Goal: Task Accomplishment & Management: Manage account settings

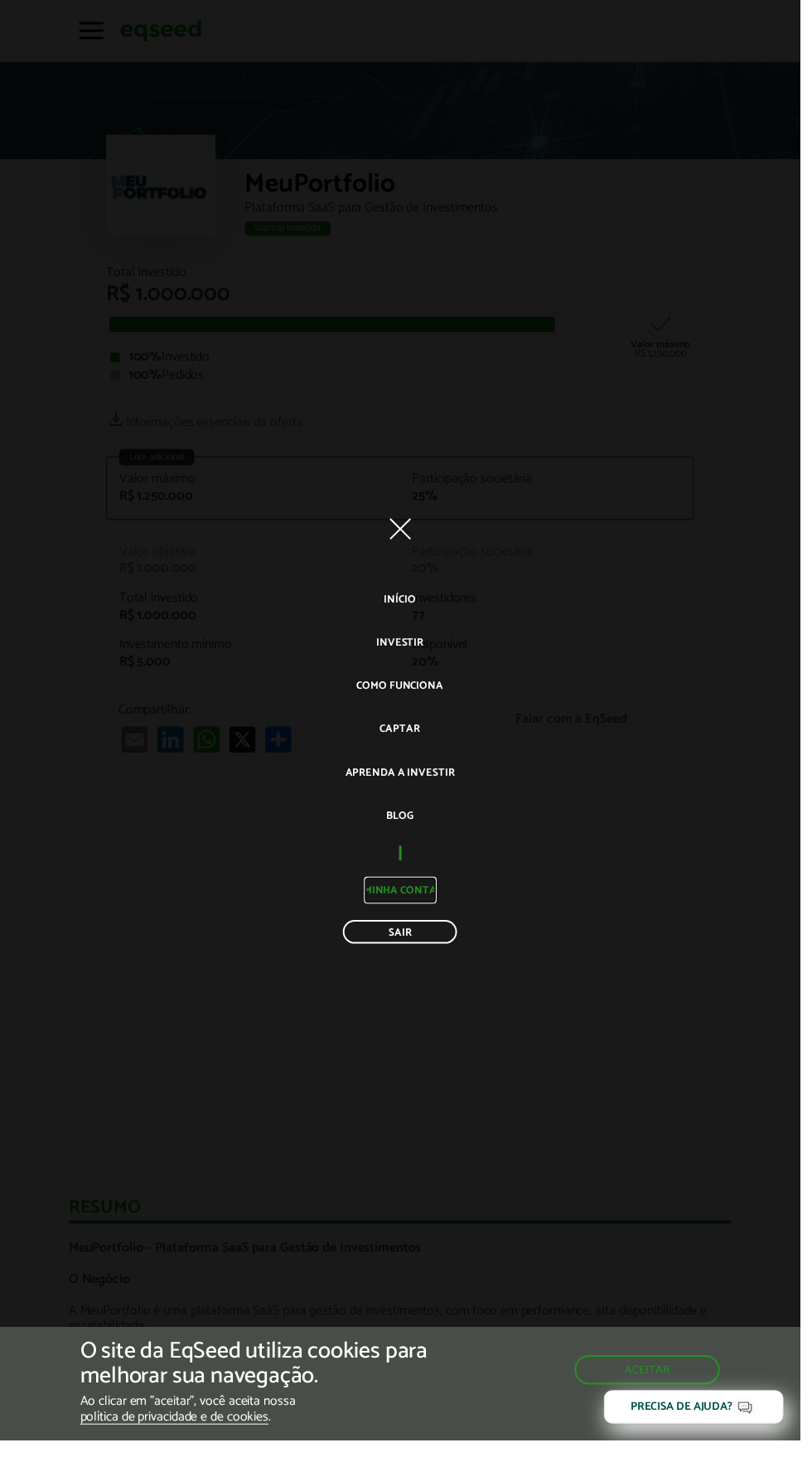
click at [440, 918] on link "Minha conta" at bounding box center [406, 904] width 73 height 27
click at [455, 953] on link "Sair" at bounding box center [406, 946] width 116 height 24
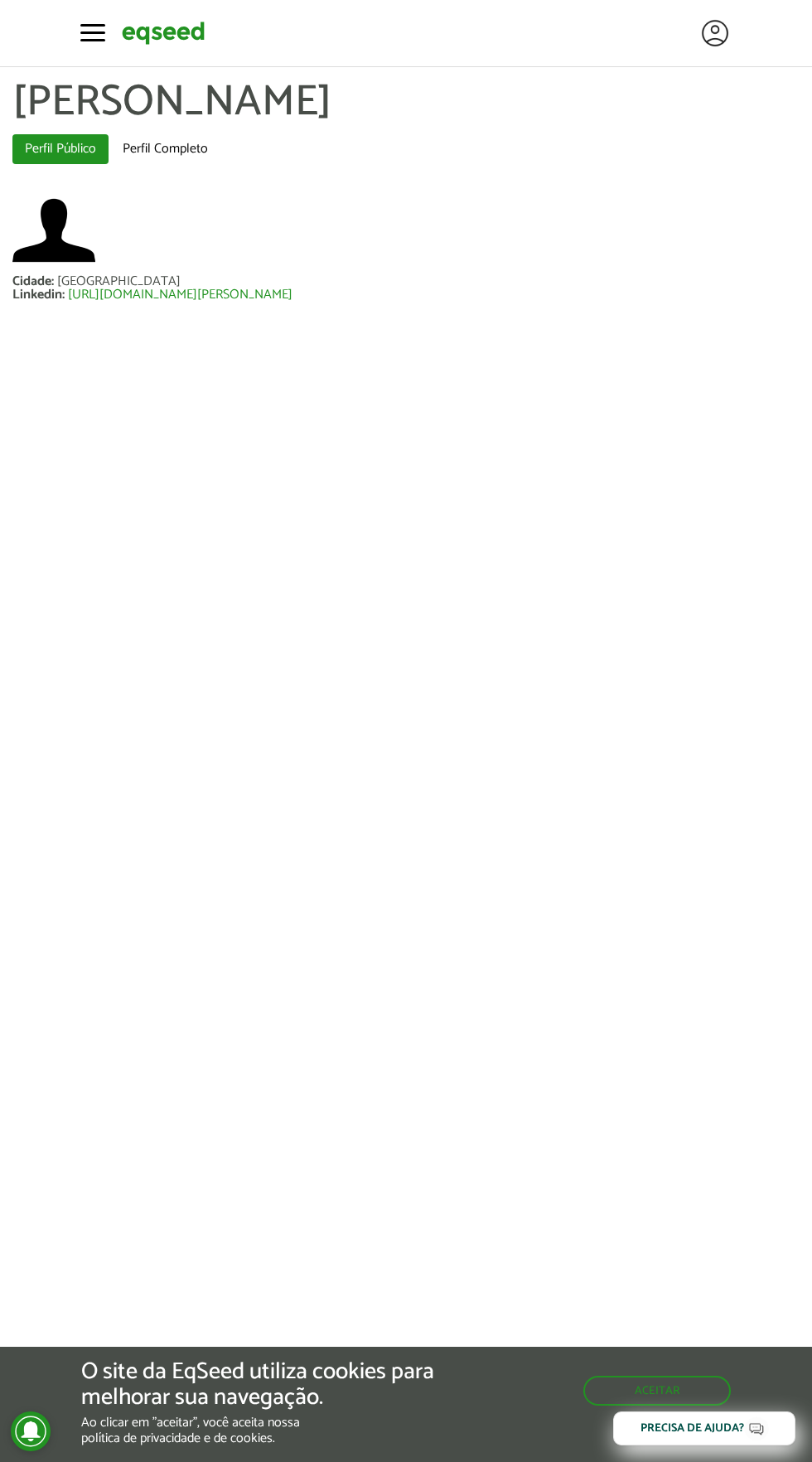
click at [697, 38] on div at bounding box center [706, 33] width 50 height 33
click at [697, 45] on div at bounding box center [706, 33] width 50 height 33
click at [92, 40] on span "button" at bounding box center [88, 40] width 24 height 3
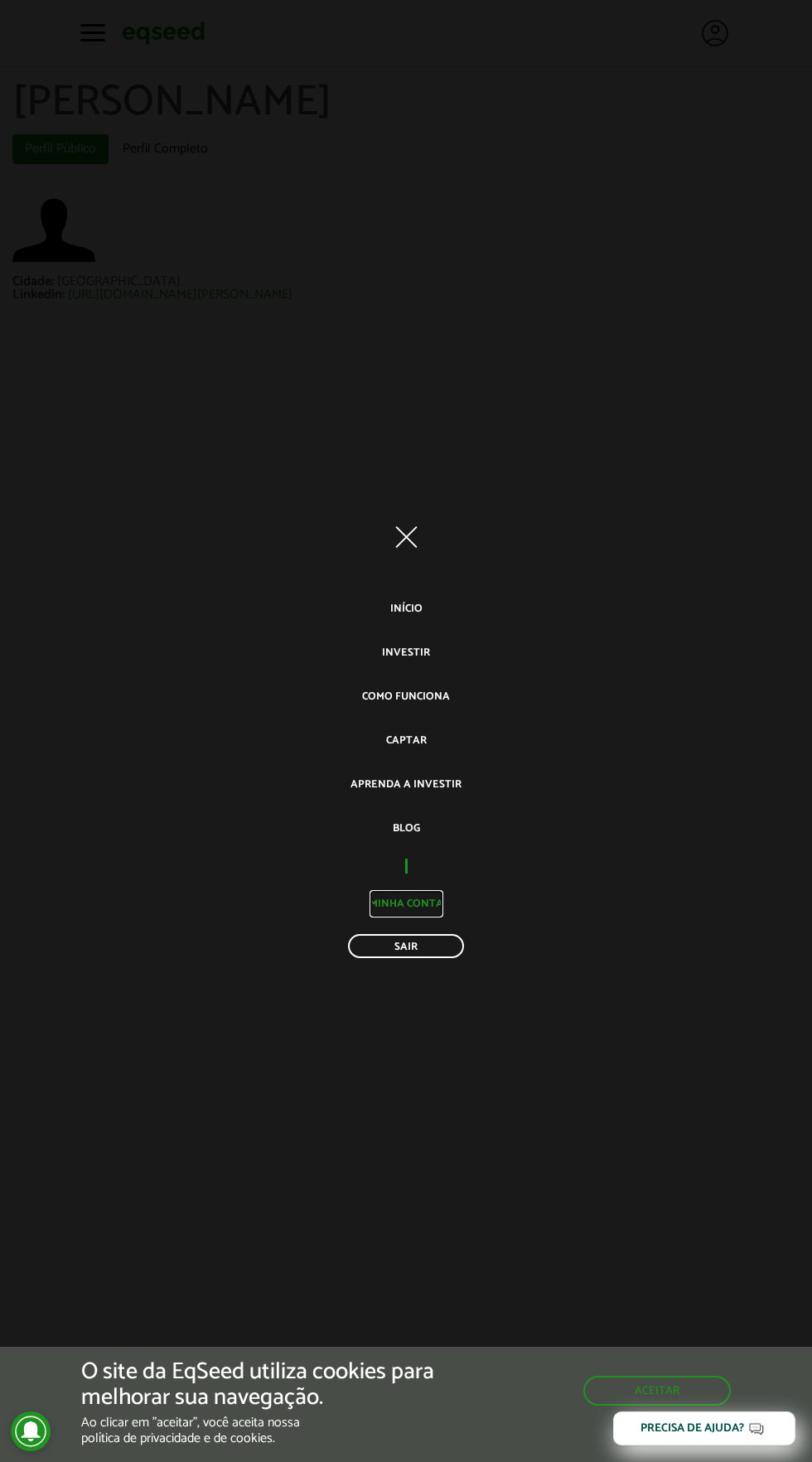
click at [440, 903] on link "Minha conta" at bounding box center [406, 904] width 73 height 27
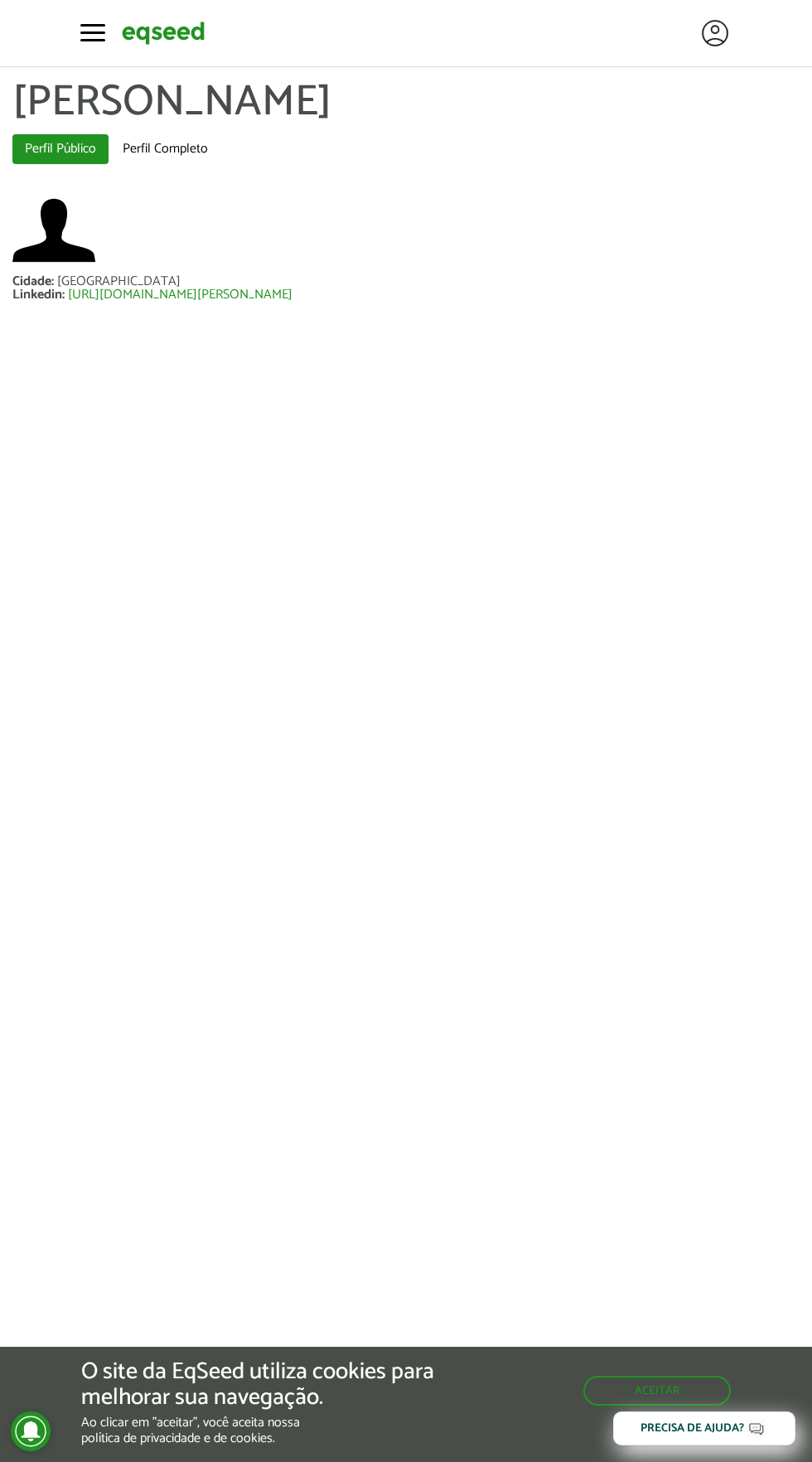
click at [714, 34] on div at bounding box center [715, 33] width 33 height 33
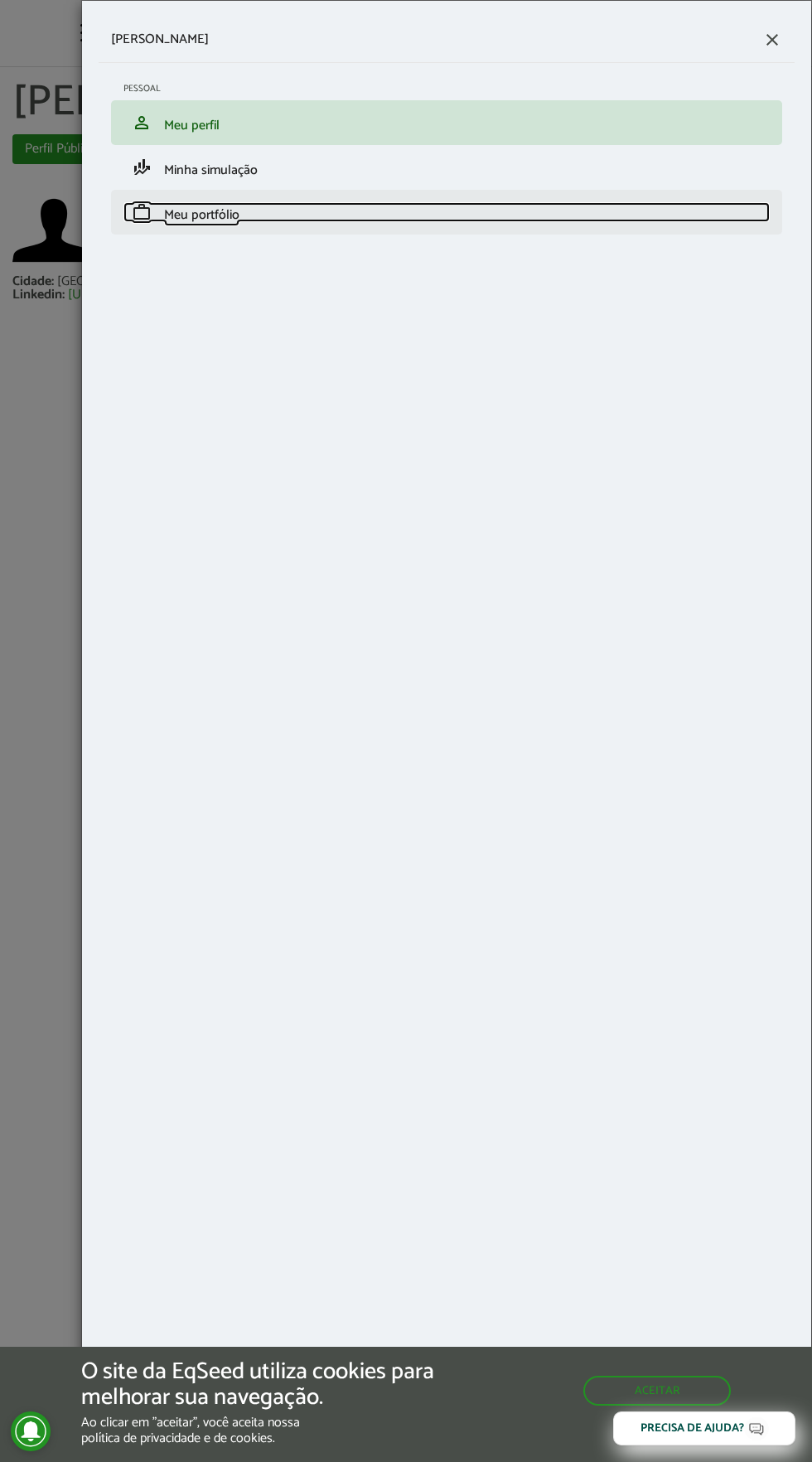
click at [179, 213] on span "Meu portfólio" at bounding box center [201, 215] width 75 height 22
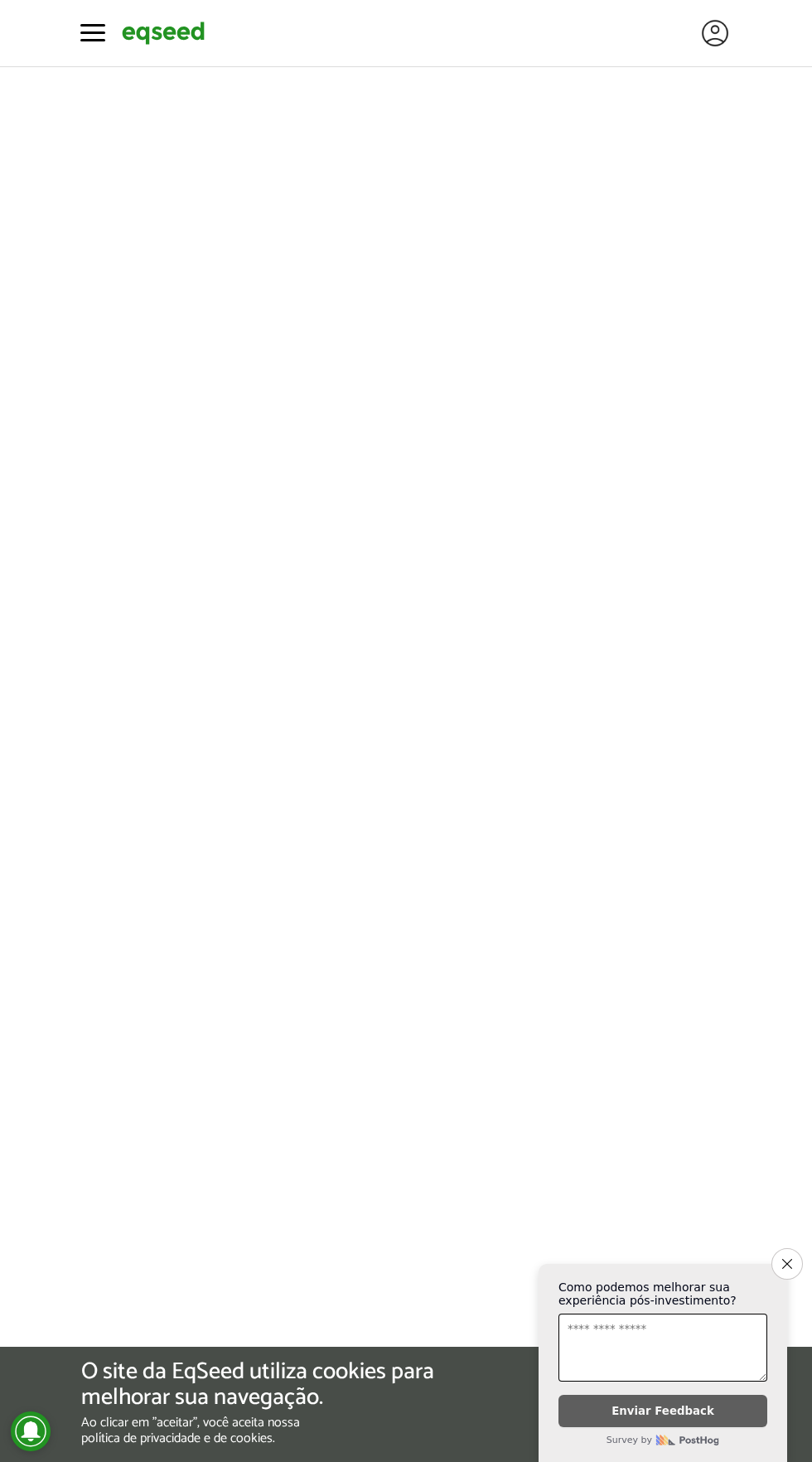
scroll to position [58, 0]
click at [716, 45] on div at bounding box center [715, 33] width 33 height 33
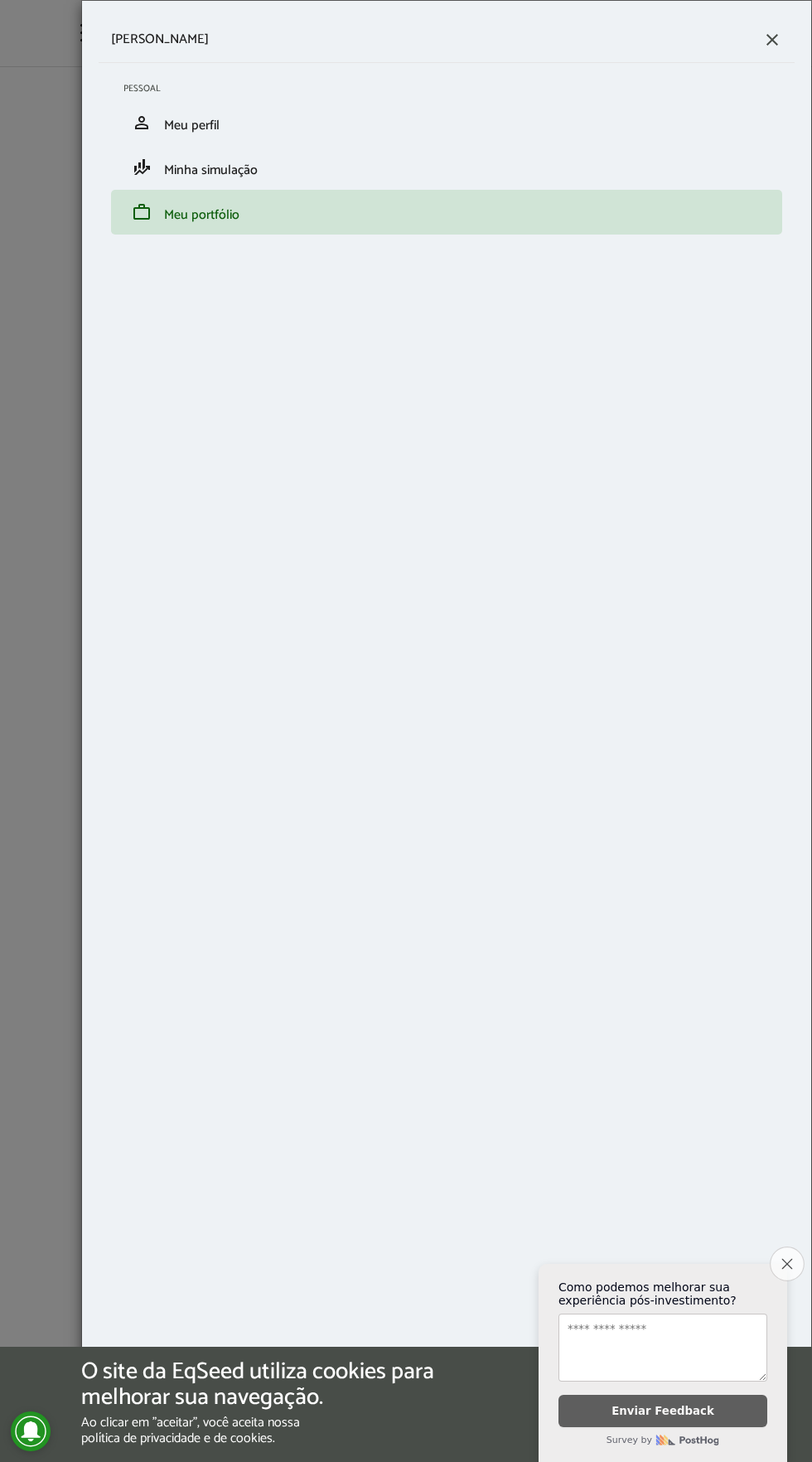
click at [787, 1259] on icon "Close survey" at bounding box center [787, 1264] width 11 height 11
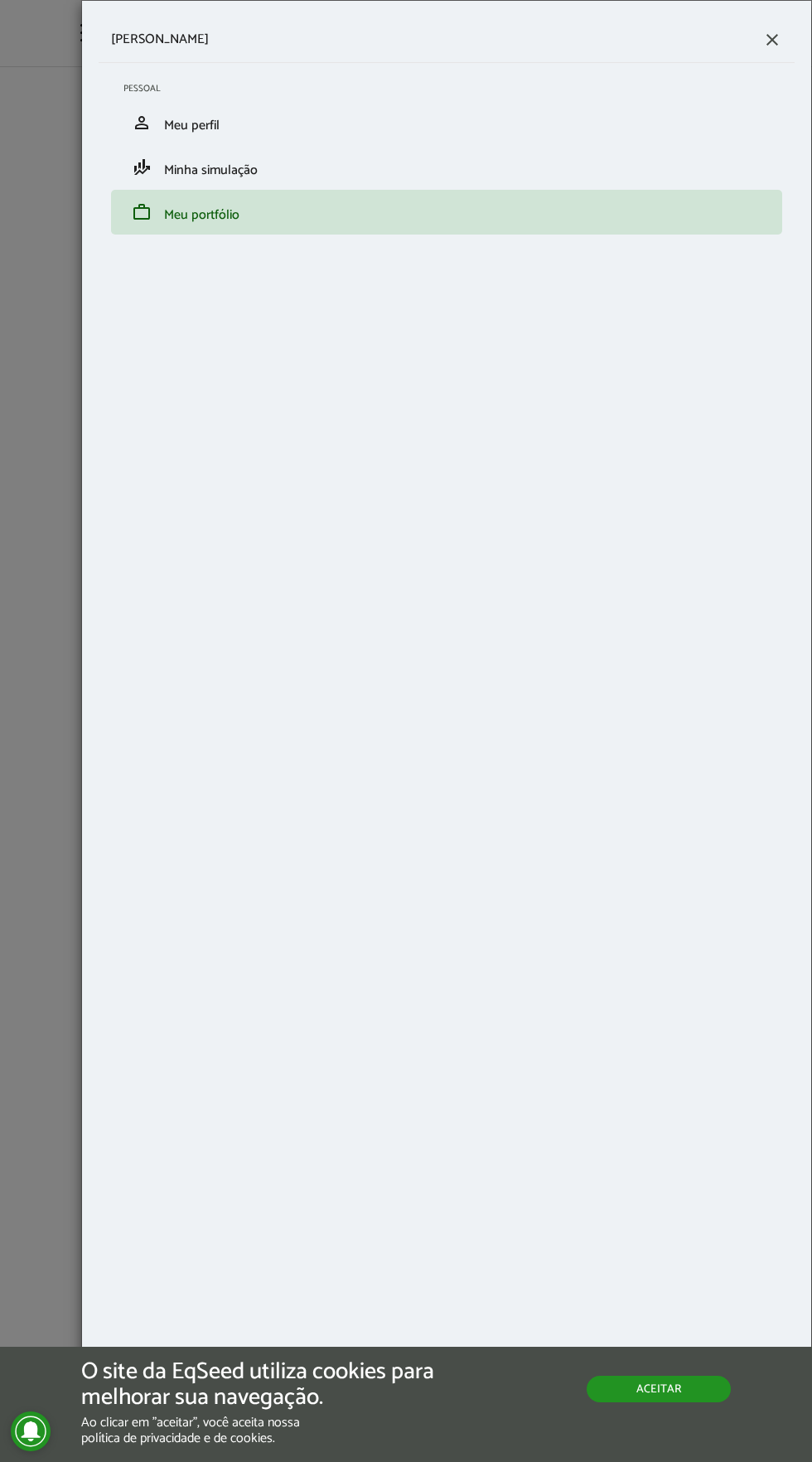
click at [696, 1394] on button "Aceitar" at bounding box center [659, 1389] width 145 height 26
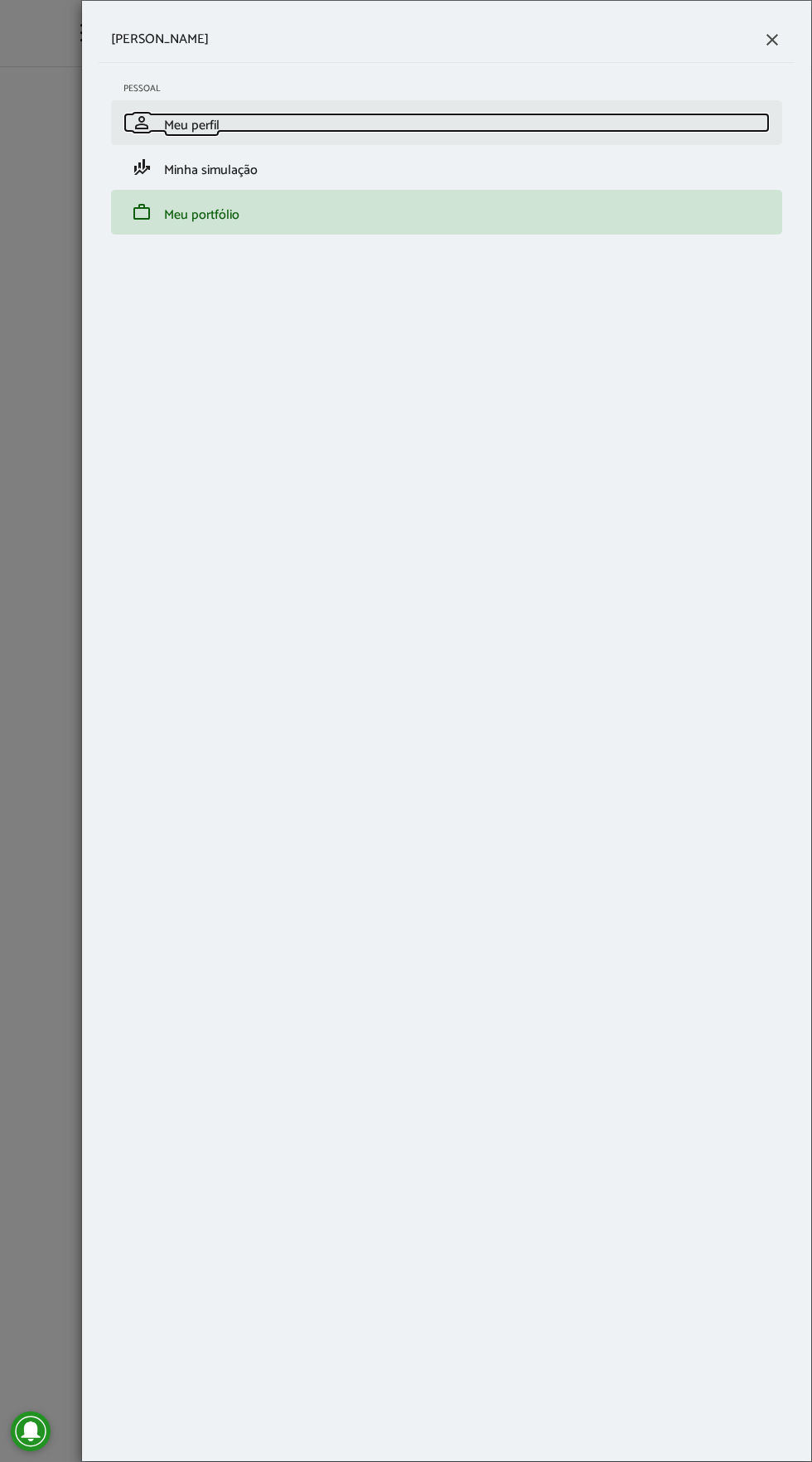
click at [545, 121] on link "person Meu perfil" at bounding box center [447, 122] width 647 height 20
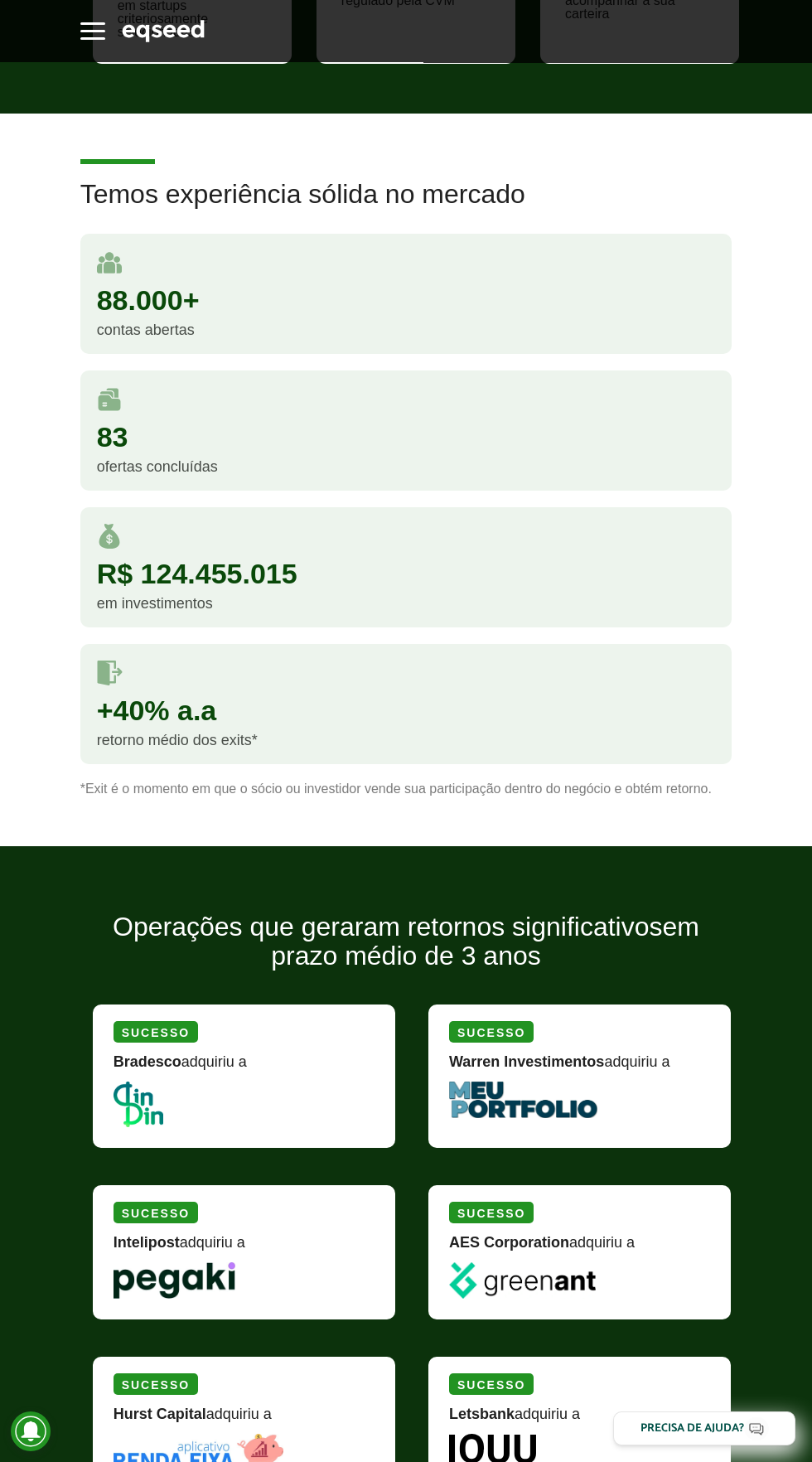
scroll to position [1467, 0]
